Goal: Task Accomplishment & Management: Manage account settings

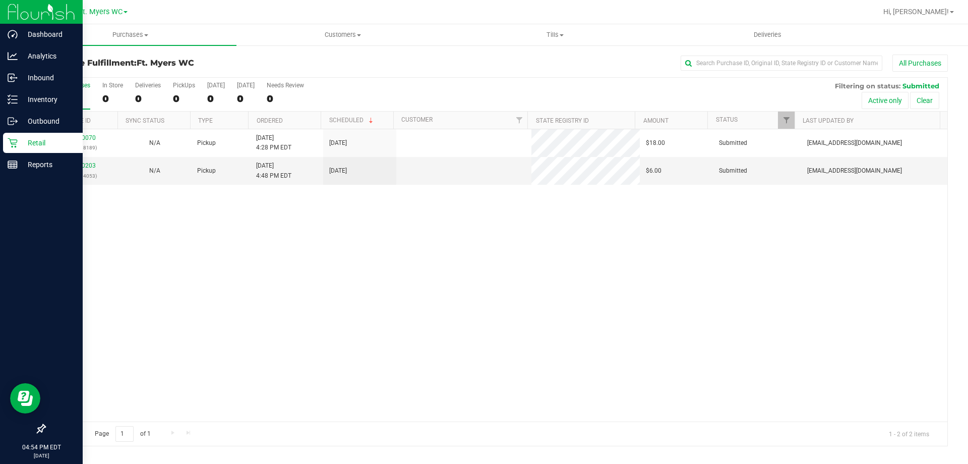
click at [6, 140] on div "Retail" at bounding box center [43, 143] width 80 height 20
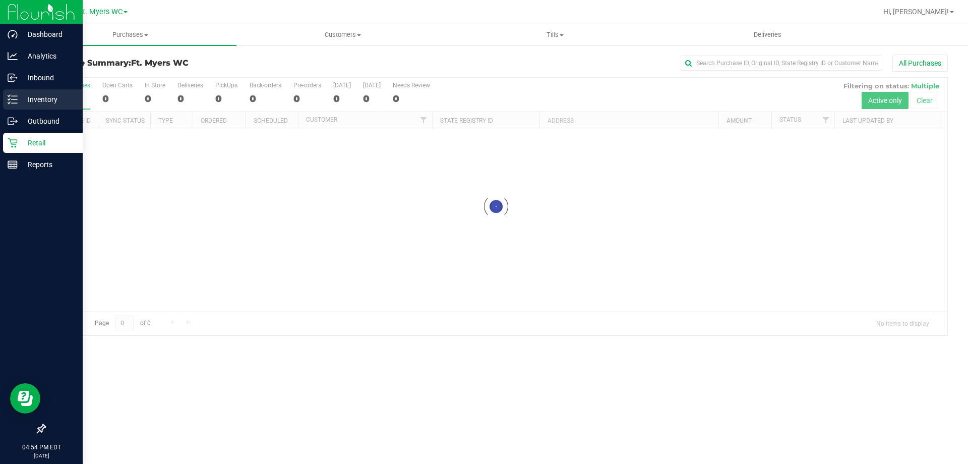
click at [20, 98] on p "Inventory" at bounding box center [48, 99] width 61 height 12
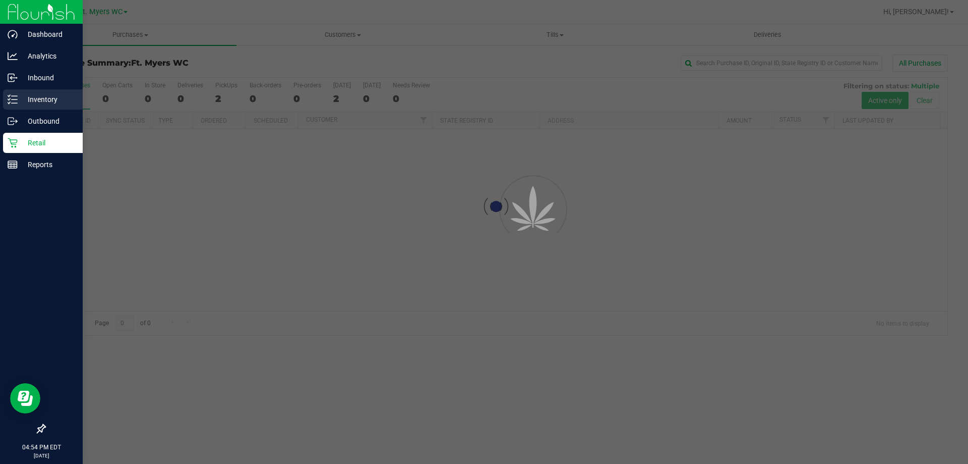
click at [55, 97] on p "Inventory" at bounding box center [48, 99] width 61 height 12
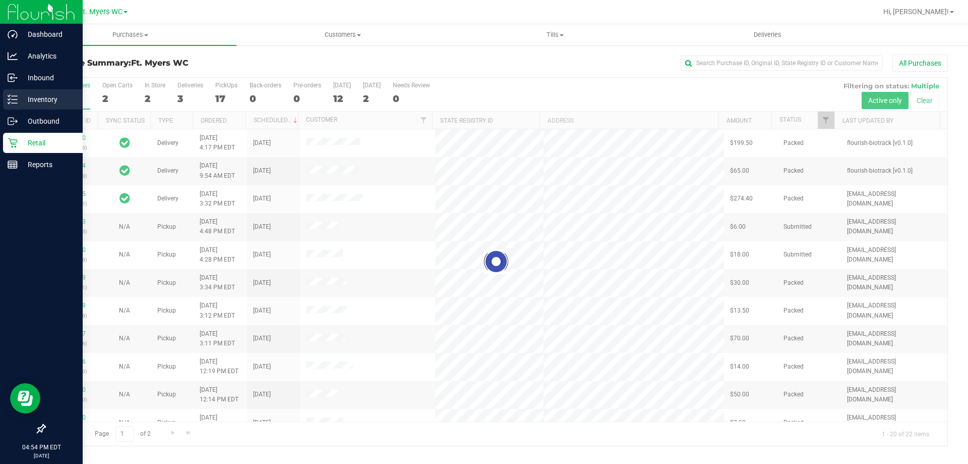
click at [17, 98] on icon at bounding box center [13, 99] width 10 height 10
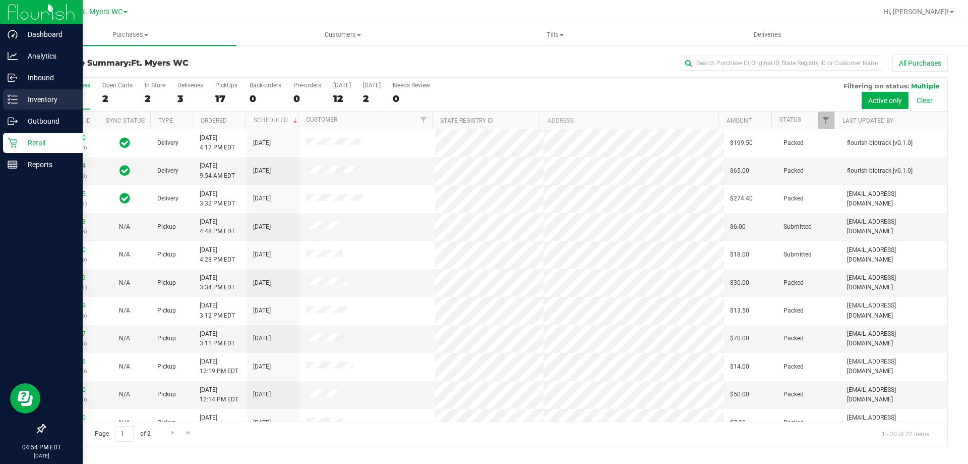
click at [24, 101] on p "Inventory" at bounding box center [48, 99] width 61 height 12
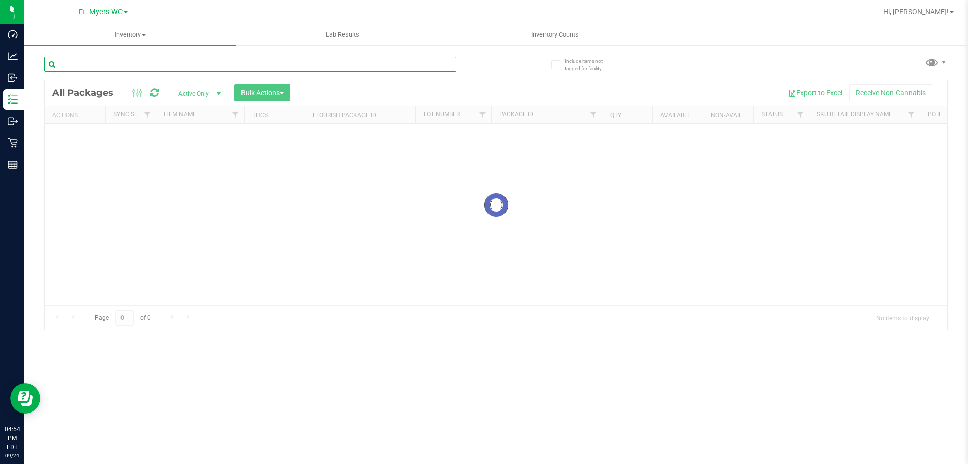
click at [160, 62] on input "text" at bounding box center [250, 63] width 412 height 15
type input "ya hemi"
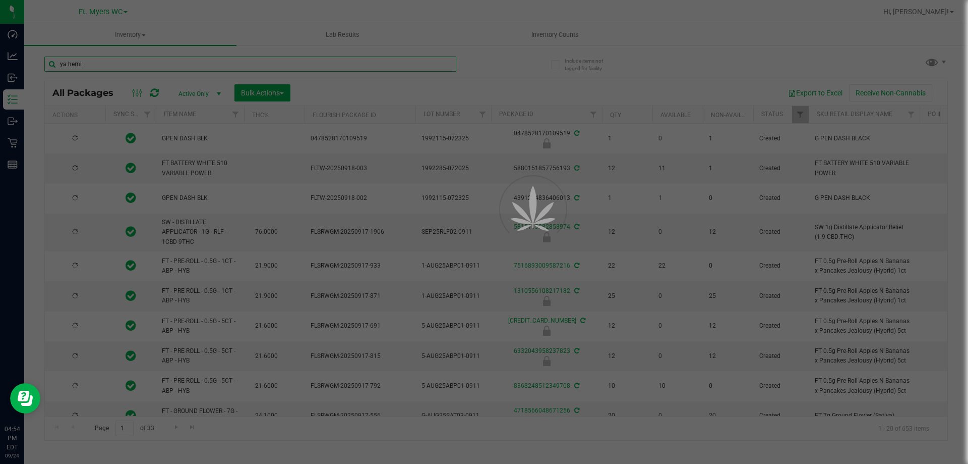
type input "[DATE]"
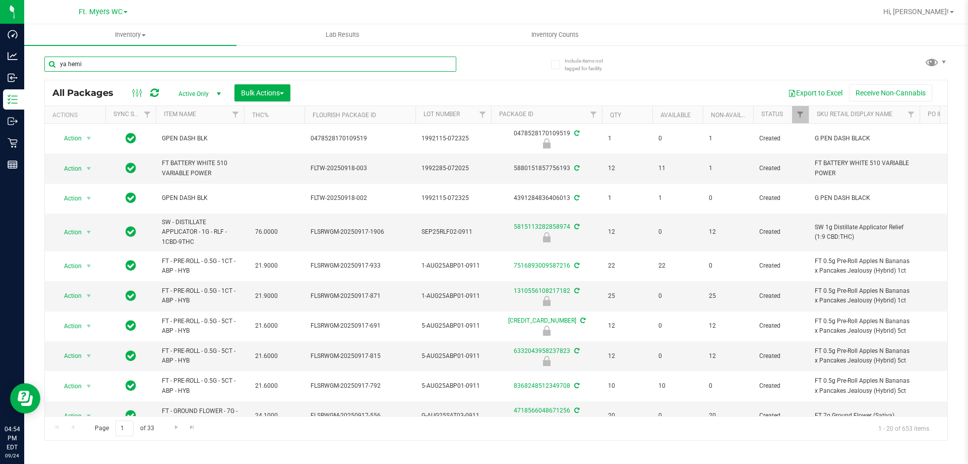
type input "ya hemi"
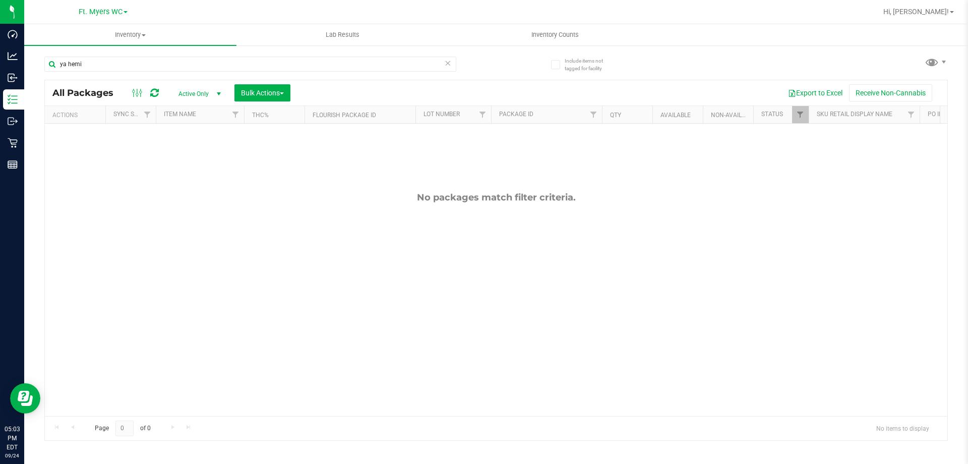
click at [914, 346] on div "No packages match filter criteria." at bounding box center [496, 304] width 903 height 360
click at [753, 337] on div "No packages match filter criteria." at bounding box center [496, 304] width 903 height 360
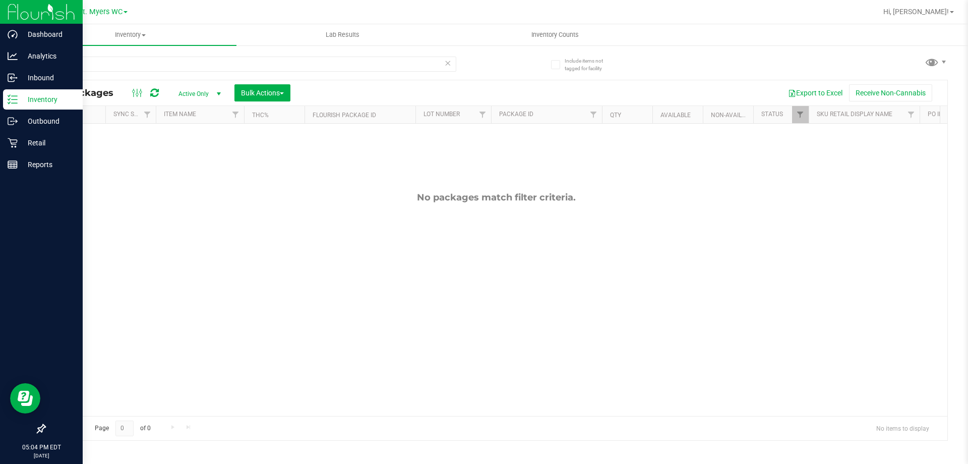
click at [18, 98] on p "Inventory" at bounding box center [48, 99] width 61 height 12
click at [39, 139] on p "Retail" at bounding box center [48, 143] width 61 height 12
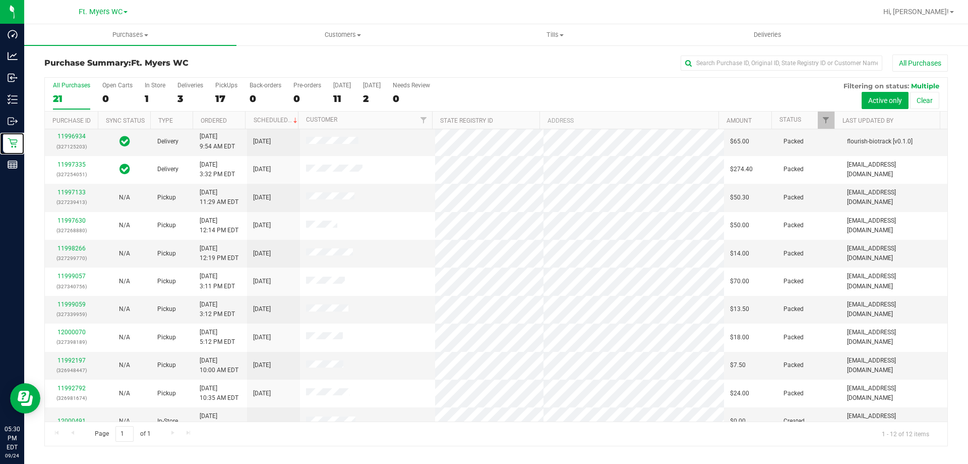
scroll to position [43, 0]
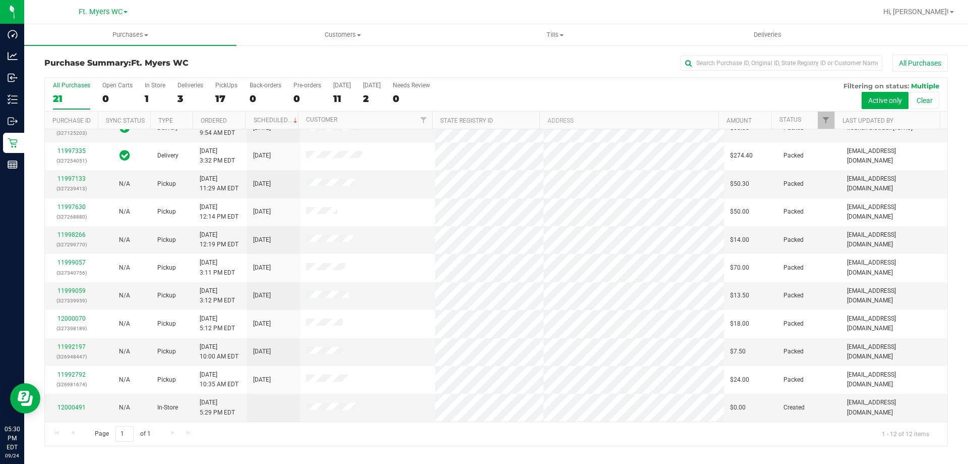
click at [213, 94] on div "All Purchases 21 Open Carts 0 In Store 1 Deliveries 3 PickUps 17 Back-orders 0 …" at bounding box center [496, 95] width 903 height 34
click at [225, 106] on label "PickUps 17" at bounding box center [226, 96] width 22 height 28
click at [0, 0] on input "PickUps 17" at bounding box center [0, 0] width 0 height 0
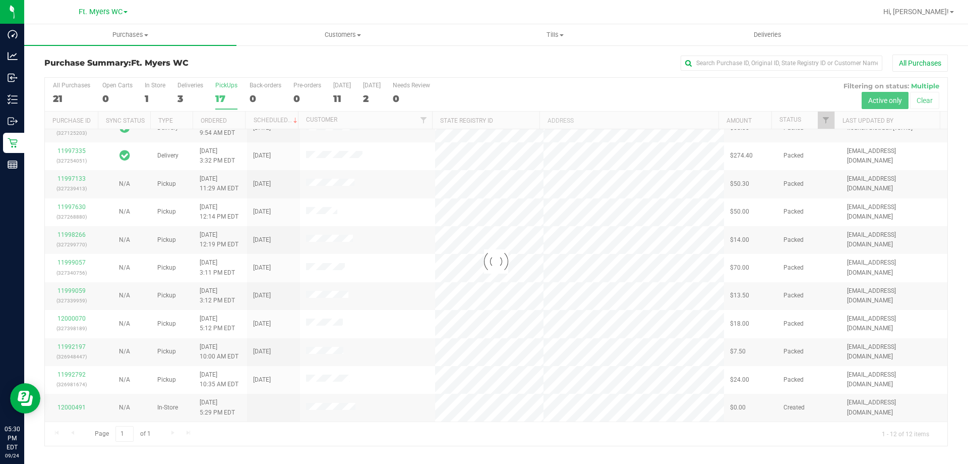
click at [213, 67] on h3 "Purchase Summary: Ft. [PERSON_NAME]" at bounding box center [194, 63] width 301 height 9
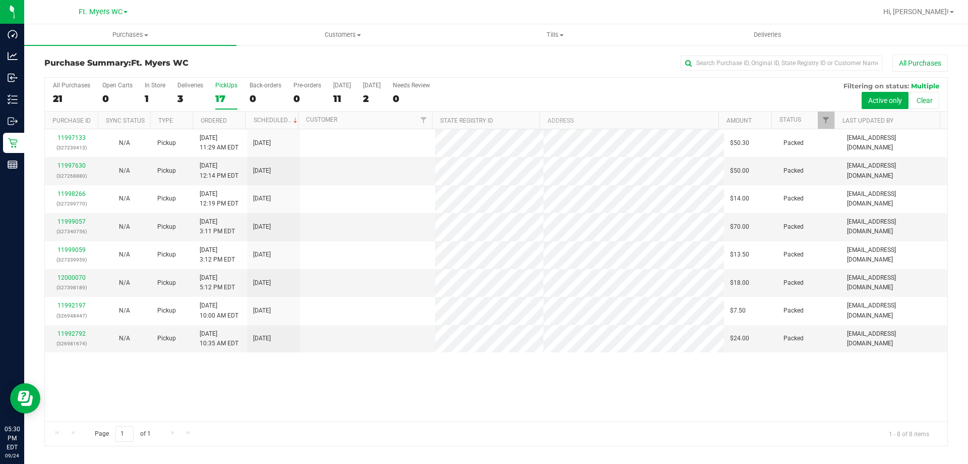
scroll to position [0, 0]
click at [199, 89] on label "Deliveries 3" at bounding box center [191, 96] width 26 height 28
click at [0, 0] on input "Deliveries 3" at bounding box center [0, 0] width 0 height 0
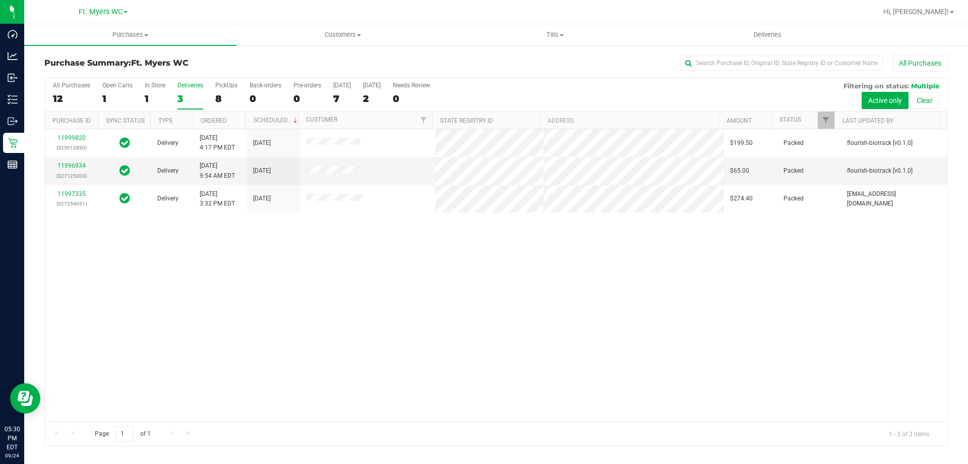
click at [293, 51] on div "Purchase Summary: Ft. [PERSON_NAME] All Purchases All Purchases 12 Open Carts 1…" at bounding box center [496, 250] width 944 height 412
click at [408, 314] on div "11999820 (325012830) Delivery [DATE] 4:17 PM EDT 9/26/2025 $199.50 Packed flour…" at bounding box center [496, 275] width 903 height 292
click at [229, 96] on div "8" at bounding box center [226, 99] width 22 height 12
click at [0, 0] on input "PickUps 8" at bounding box center [0, 0] width 0 height 0
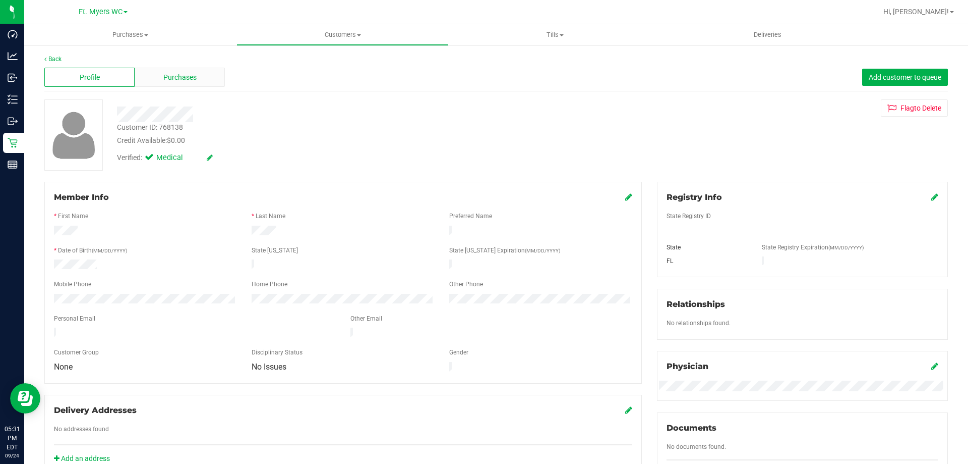
click at [161, 77] on div "Purchases" at bounding box center [180, 77] width 90 height 19
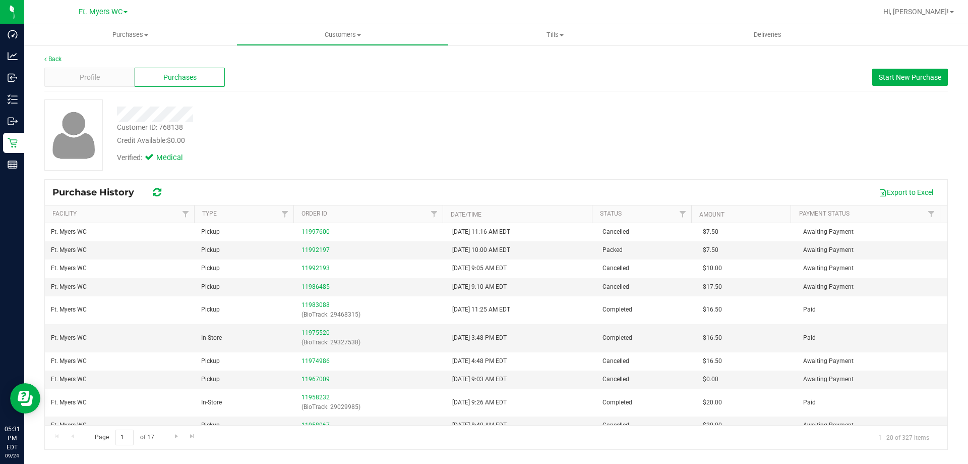
click at [421, 124] on div "Customer ID: 768138 Credit Available: $0.00" at bounding box center [339, 134] width 460 height 24
drag, startPoint x: 482, startPoint y: 159, endPoint x: 518, endPoint y: 213, distance: 64.8
click at [482, 160] on div "Verified: Medical" at bounding box center [339, 157] width 460 height 22
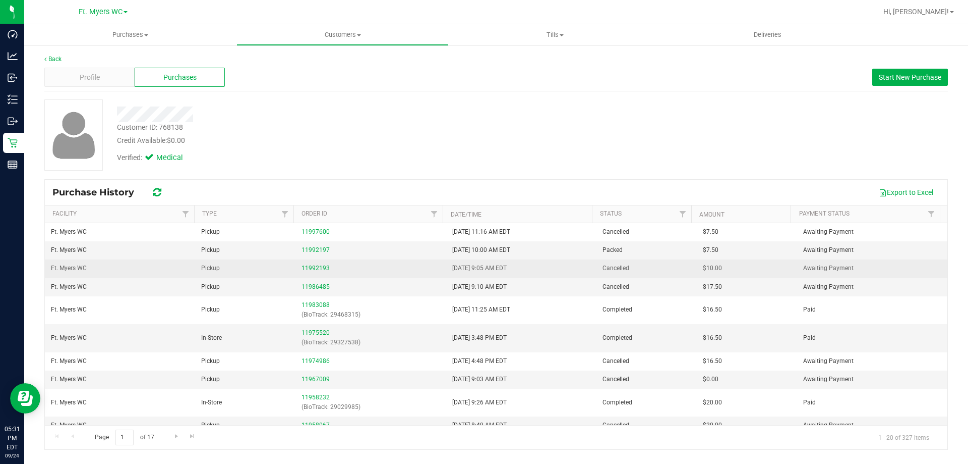
click at [560, 263] on td "[DATE] 9:05 AM EDT" at bounding box center [521, 268] width 150 height 18
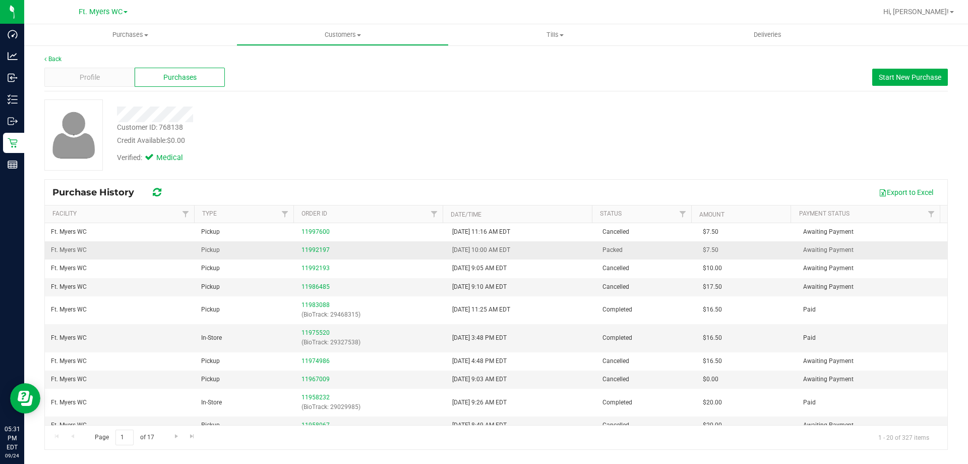
click at [561, 246] on td "[DATE] 10:00 AM EDT" at bounding box center [521, 250] width 150 height 18
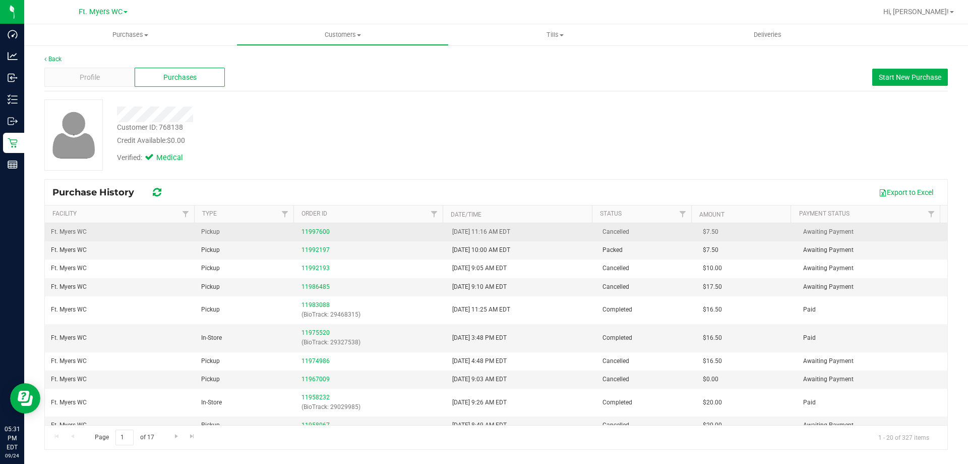
click at [562, 235] on td "[DATE] 11:16 AM EDT" at bounding box center [521, 232] width 150 height 18
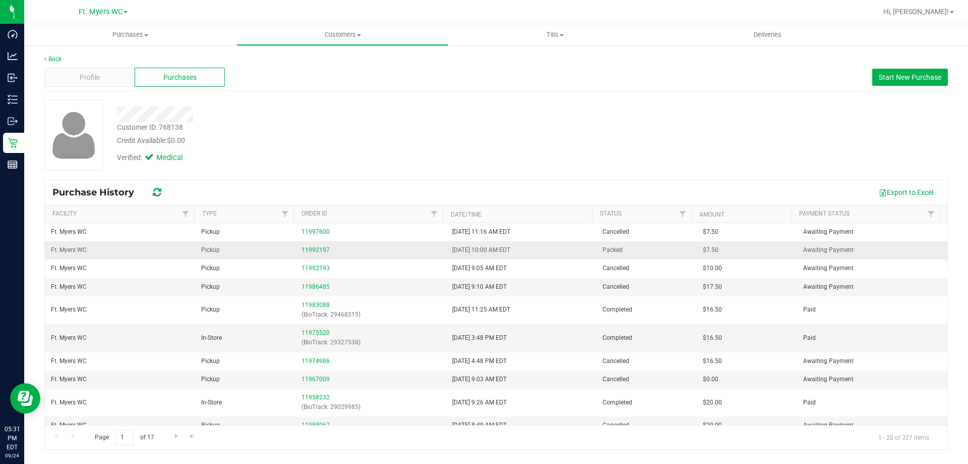
click at [553, 246] on td "[DATE] 10:00 AM EDT" at bounding box center [521, 250] width 150 height 18
drag, startPoint x: 553, startPoint y: 246, endPoint x: 417, endPoint y: 245, distance: 135.7
click at [417, 245] on tr "Ft. [PERSON_NAME] Pickup 11992197 [DATE] 10:00 AM EDT Packed $7.50 Awaiting Pay…" at bounding box center [496, 250] width 903 height 18
click at [320, 249] on link "11992197" at bounding box center [316, 249] width 28 height 7
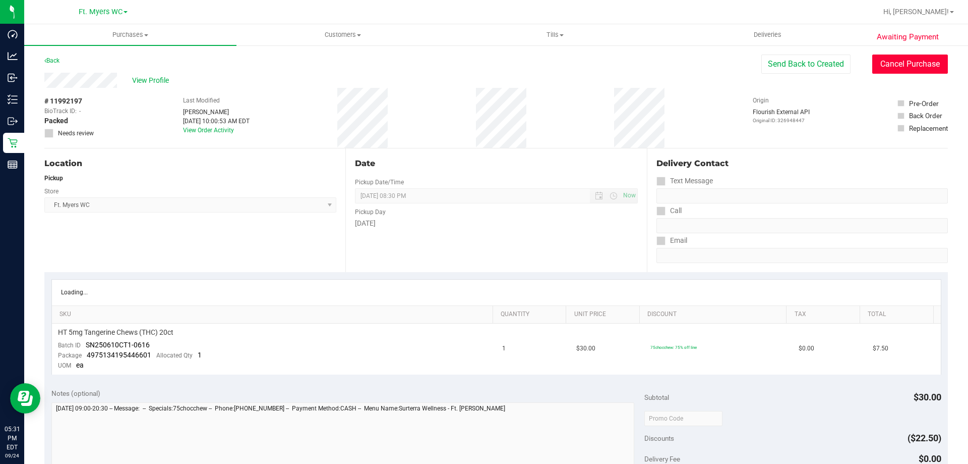
click at [879, 69] on button "Cancel Purchase" at bounding box center [911, 63] width 76 height 19
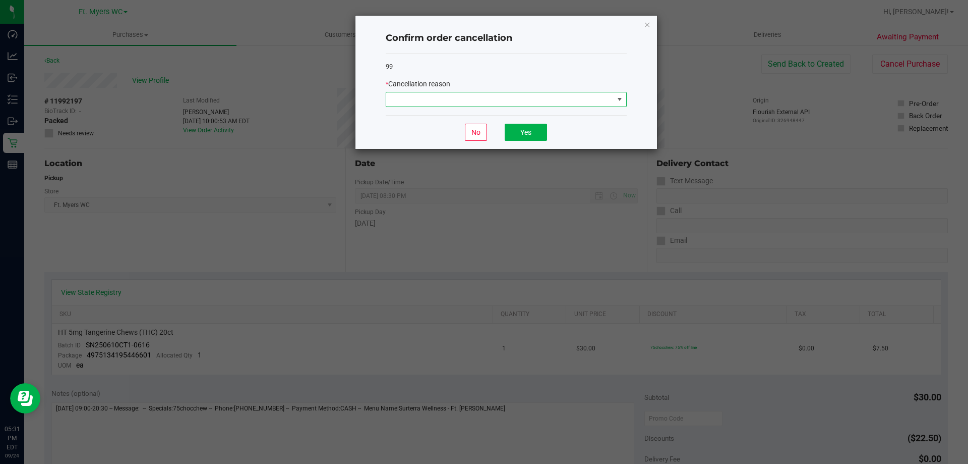
click at [473, 99] on span at bounding box center [499, 99] width 227 height 14
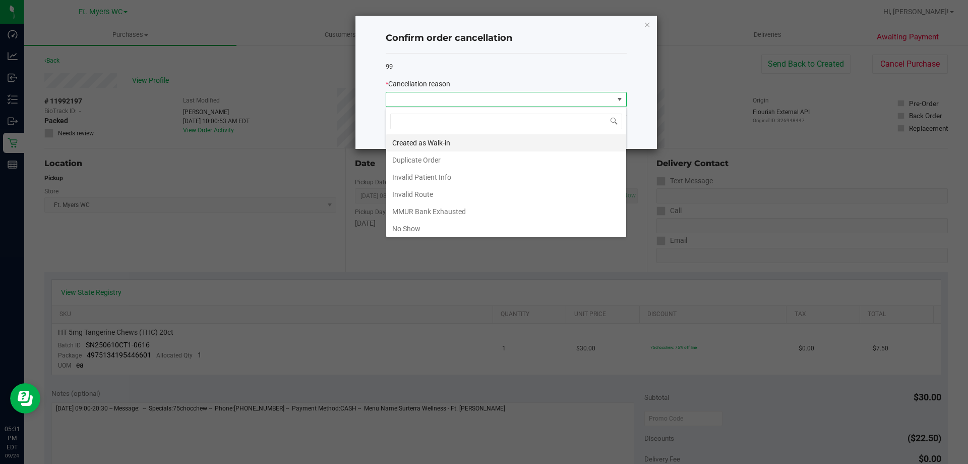
scroll to position [15, 241]
click at [433, 165] on li "Duplicate Order" at bounding box center [506, 159] width 240 height 17
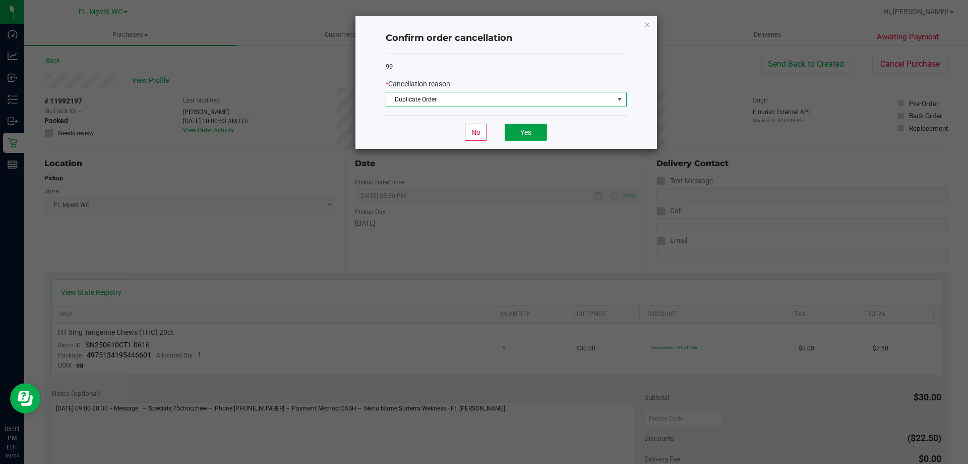
click at [536, 131] on button "Yes" at bounding box center [526, 132] width 42 height 17
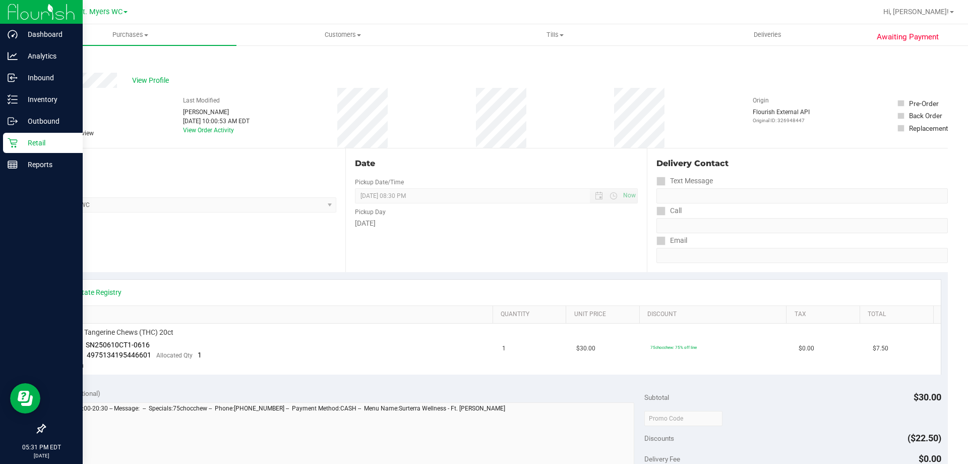
click at [29, 143] on p "Retail" at bounding box center [48, 143] width 61 height 12
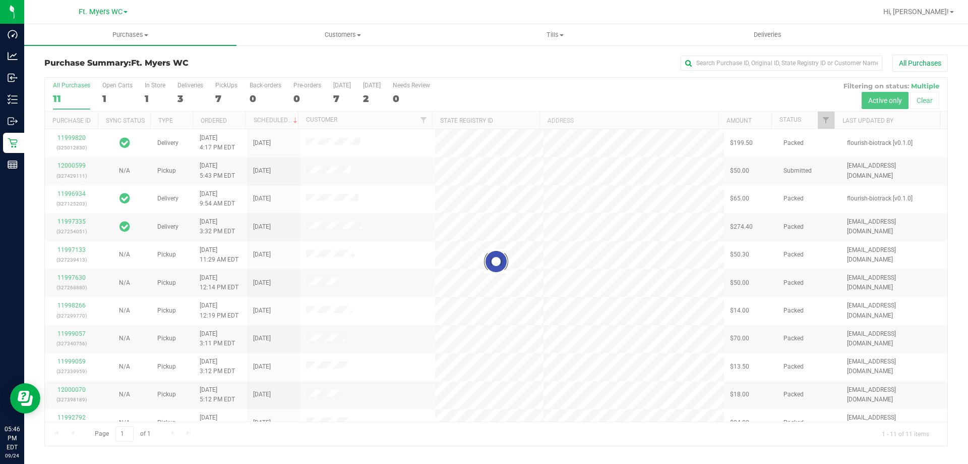
click at [208, 92] on div at bounding box center [496, 262] width 903 height 368
click at [231, 92] on div at bounding box center [496, 262] width 903 height 368
click at [231, 92] on label "PickUps 7" at bounding box center [226, 96] width 22 height 28
click at [0, 0] on input "PickUps 7" at bounding box center [0, 0] width 0 height 0
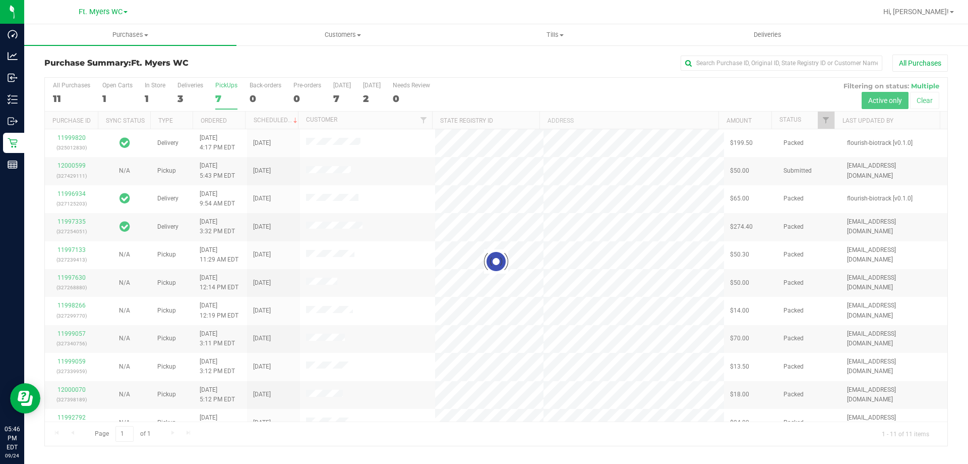
click at [231, 92] on div at bounding box center [496, 262] width 903 height 368
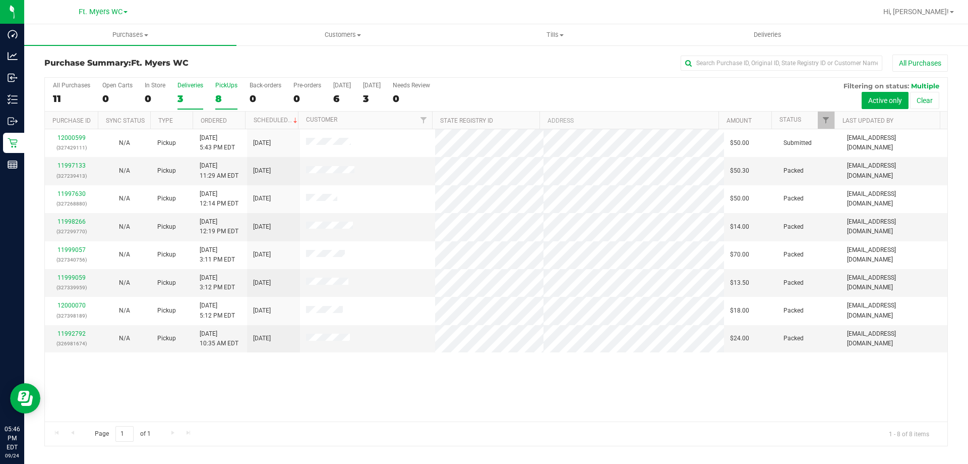
click at [179, 96] on div "3" at bounding box center [191, 99] width 26 height 12
click at [0, 0] on input "Deliveries 3" at bounding box center [0, 0] width 0 height 0
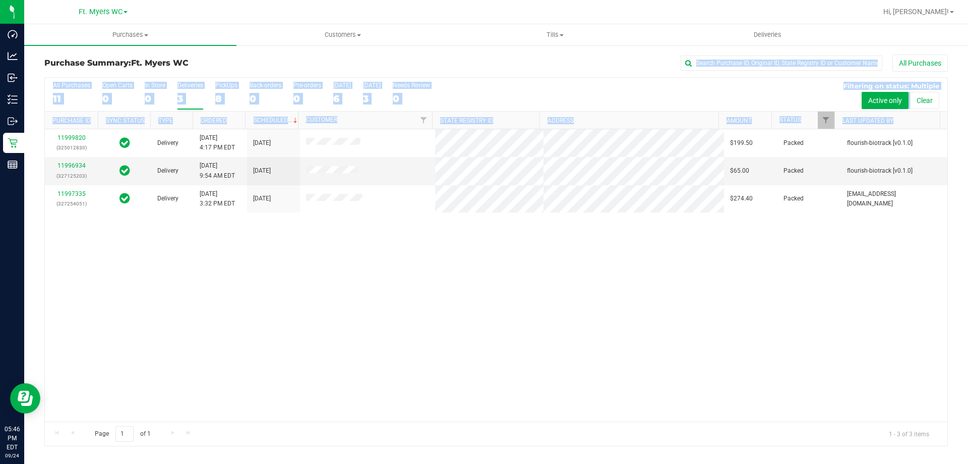
drag, startPoint x: 442, startPoint y: 243, endPoint x: 263, endPoint y: 53, distance: 260.5
click at [263, 53] on div "Purchase Summary: Ft. [PERSON_NAME] All Purchases All Purchases 11 Open Carts 0…" at bounding box center [496, 250] width 944 height 412
click at [264, 55] on div "Purchase Summary: Ft. [PERSON_NAME] All Purchases" at bounding box center [496, 65] width 904 height 22
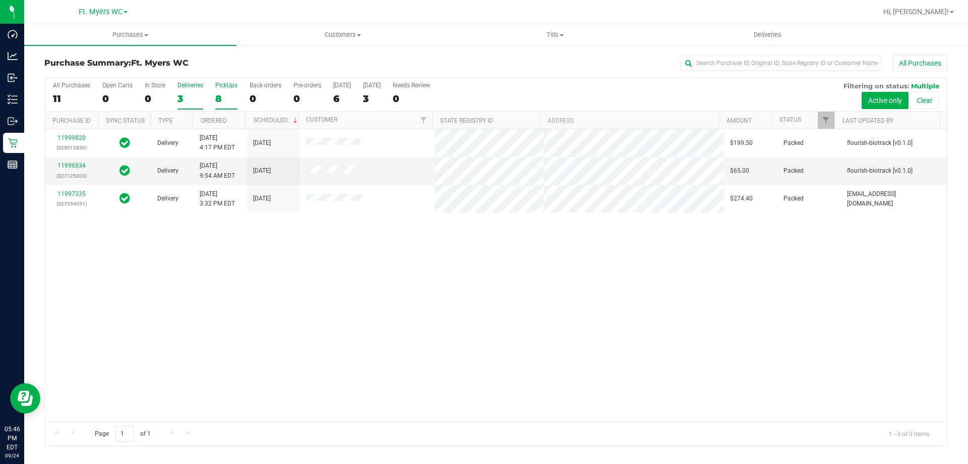
click at [223, 98] on div "8" at bounding box center [226, 99] width 22 height 12
click at [0, 0] on input "PickUps 8" at bounding box center [0, 0] width 0 height 0
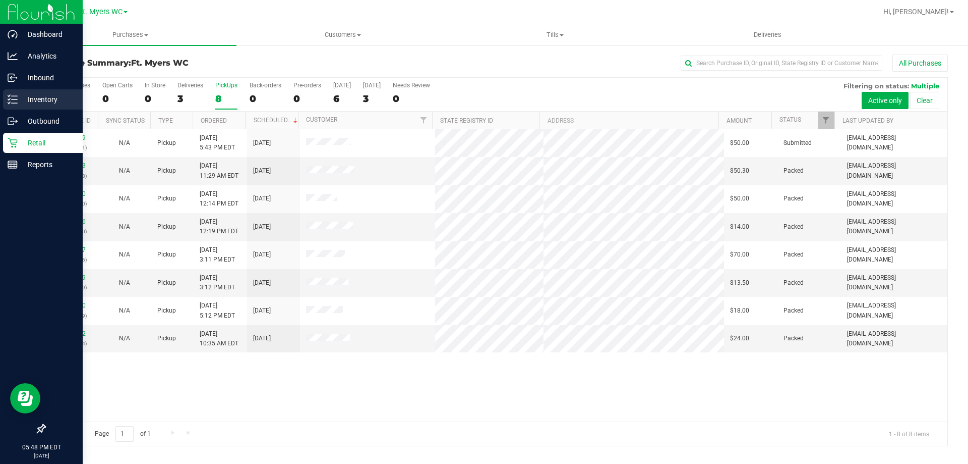
click at [15, 93] on div "Inventory" at bounding box center [43, 99] width 80 height 20
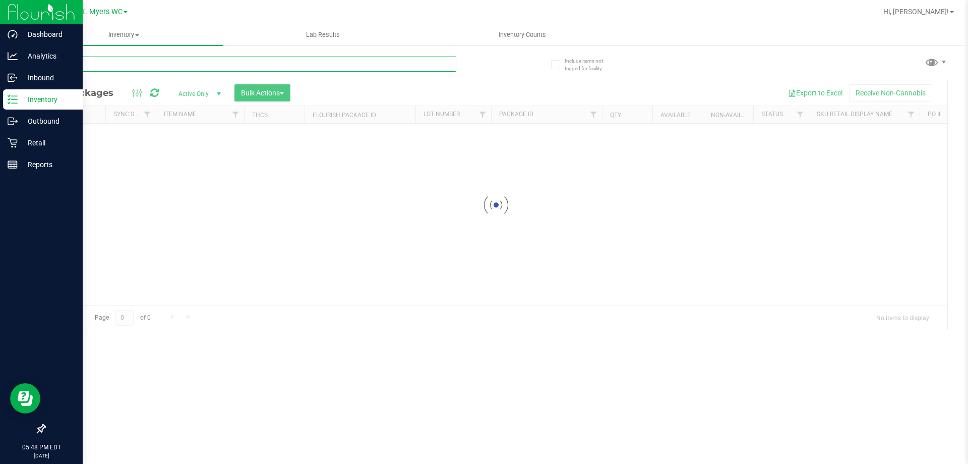
click at [271, 59] on input "text" at bounding box center [250, 63] width 412 height 15
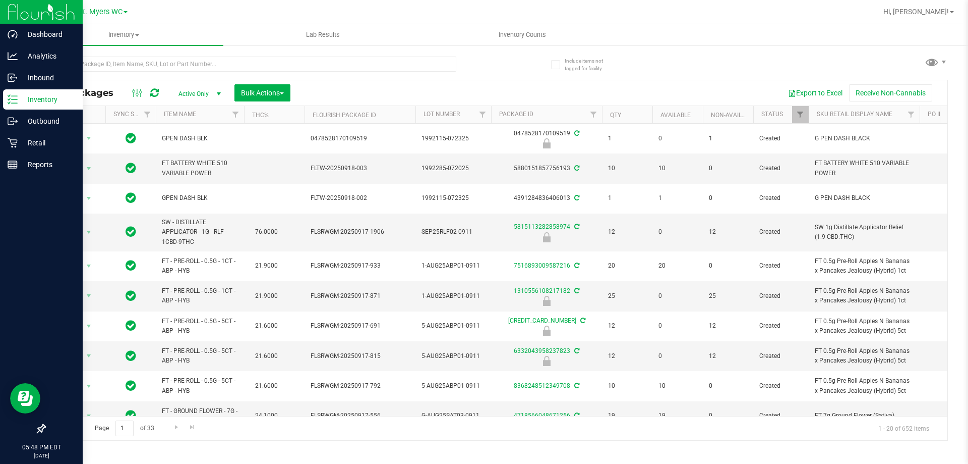
click at [469, 76] on div at bounding box center [270, 63] width 452 height 32
click at [486, 64] on div at bounding box center [270, 63] width 452 height 32
